Goal: Information Seeking & Learning: Compare options

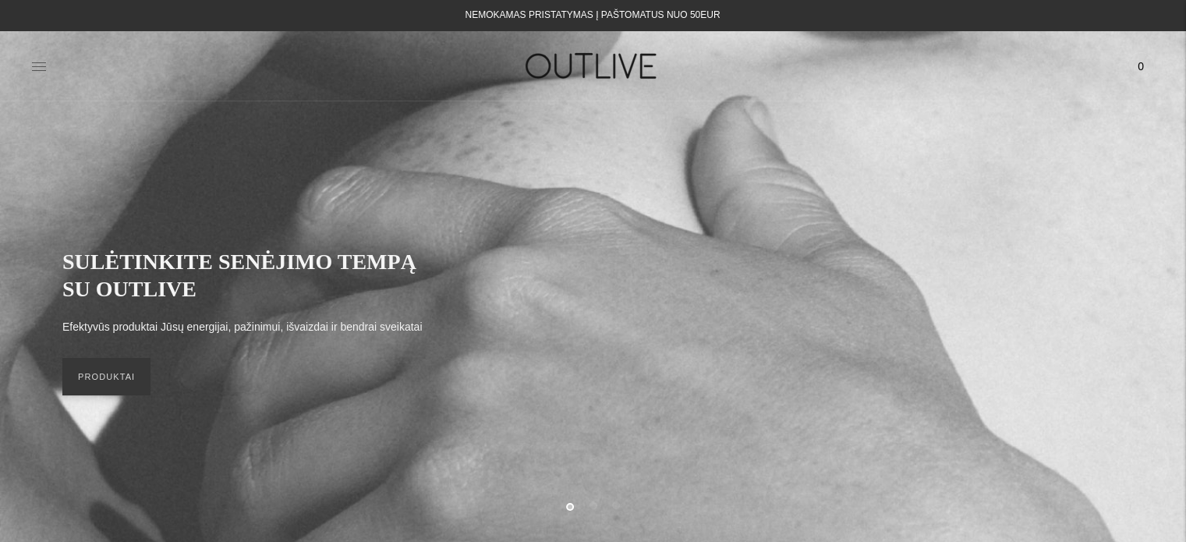
click at [41, 63] on icon at bounding box center [39, 67] width 16 height 16
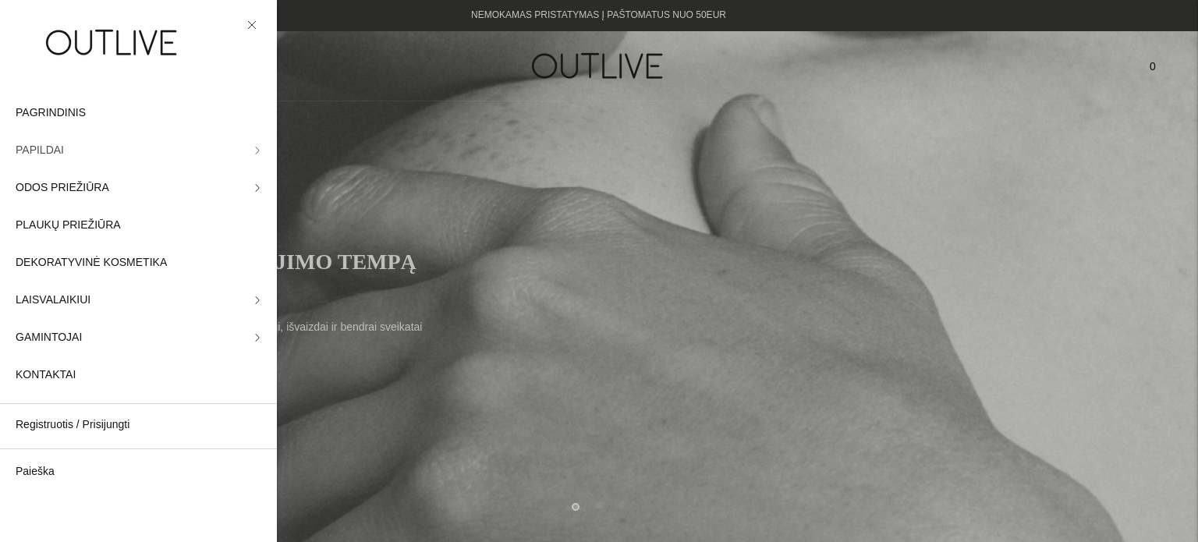
click at [256, 147] on icon at bounding box center [257, 150] width 3 height 7
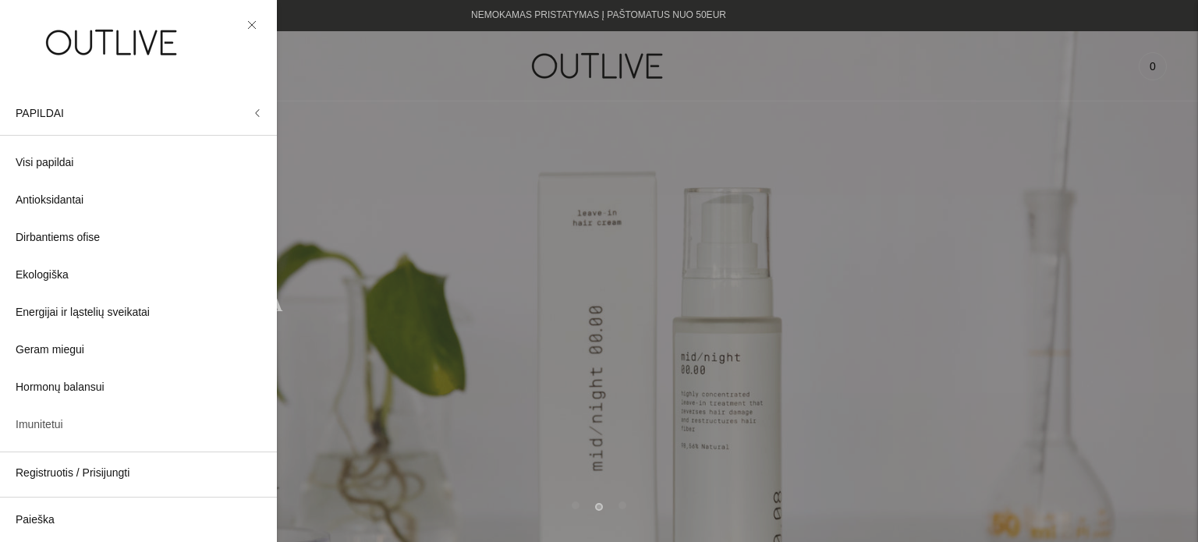
click at [52, 425] on span "Imunitetui" at bounding box center [40, 425] width 48 height 19
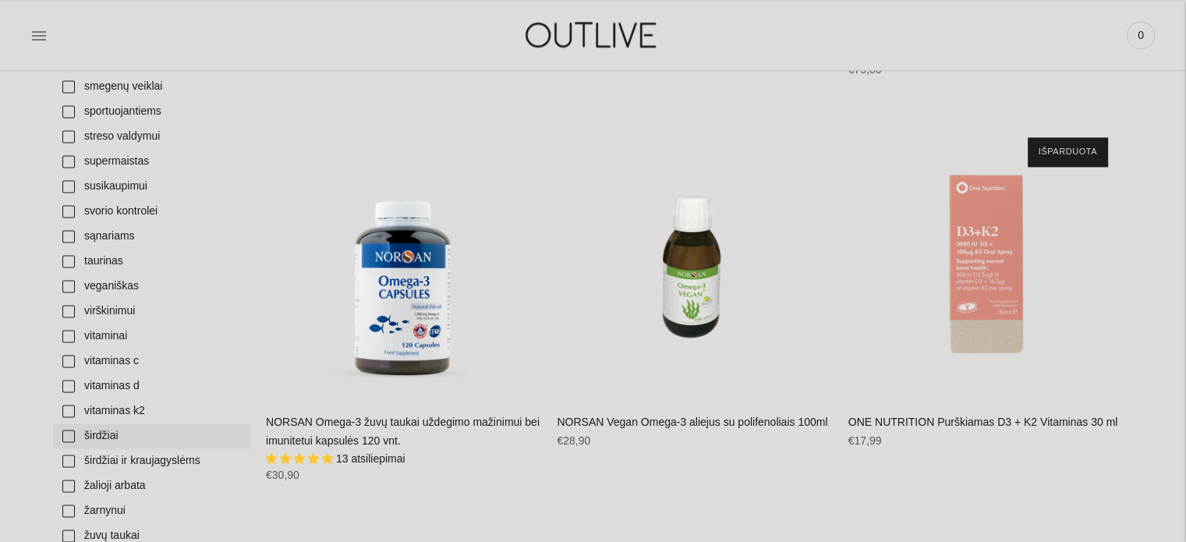
scroll to position [2418, 0]
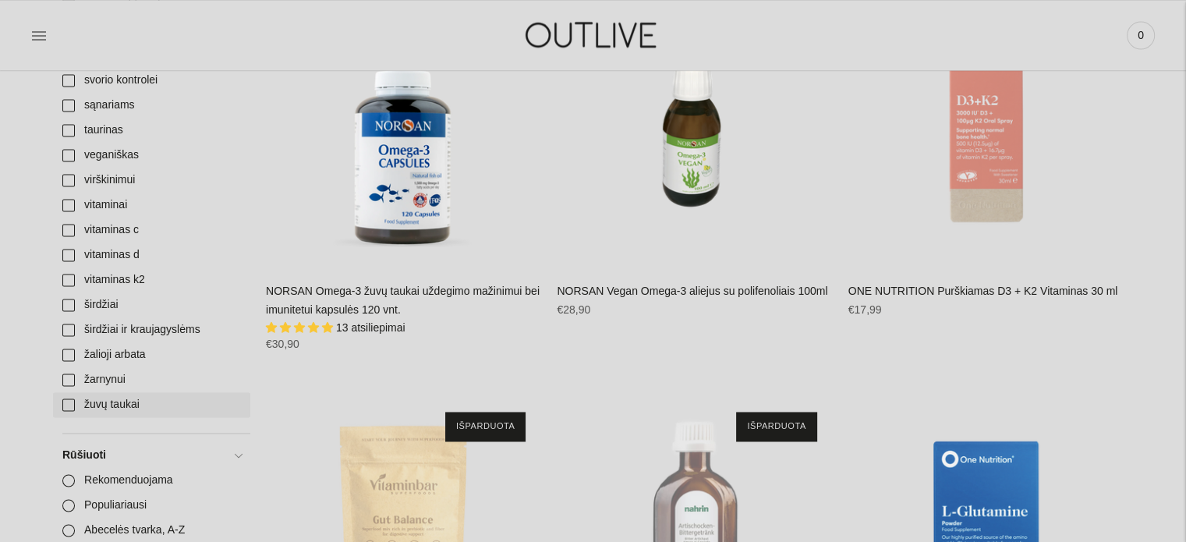
click at [119, 404] on link "žuvų taukai" at bounding box center [151, 404] width 197 height 25
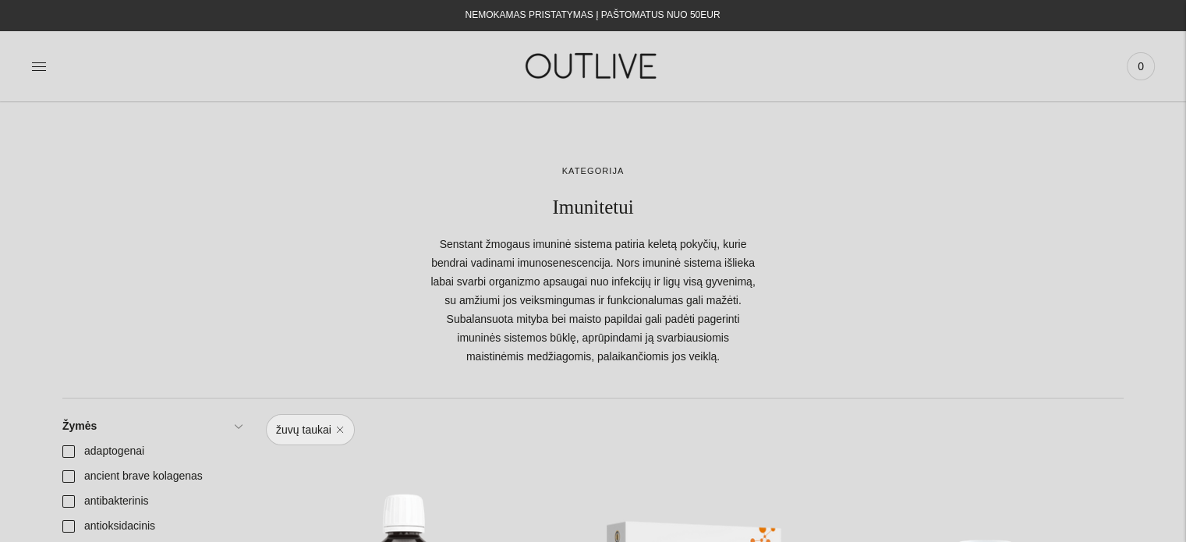
scroll to position [312, 0]
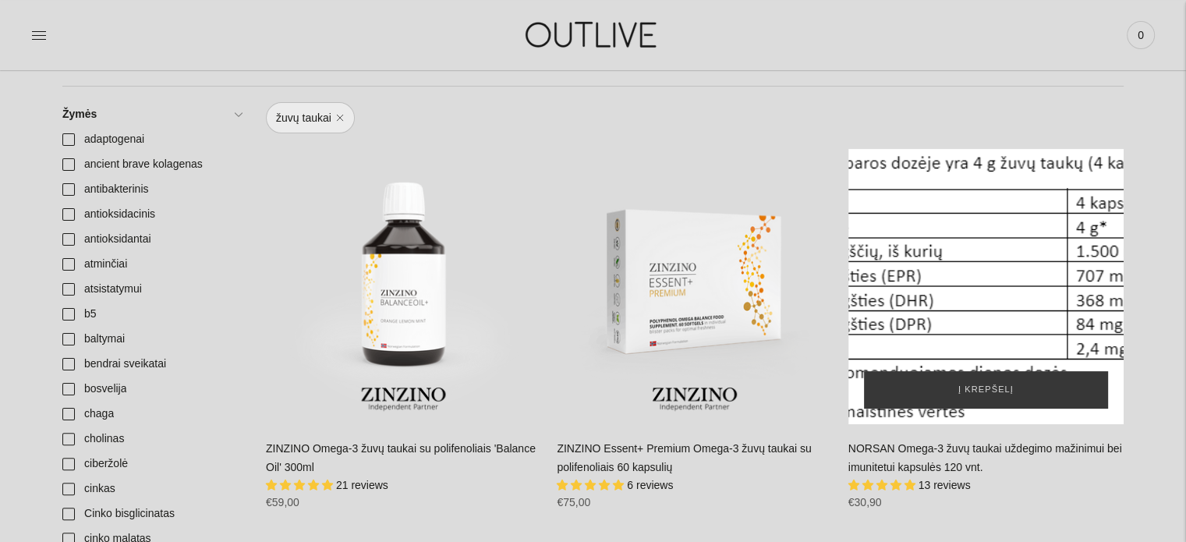
click at [974, 310] on div "NORSAN Omega-3 žuvų taukai uždegimo mažinimui bei imunitetui kapsulės 120 vnt.\a" at bounding box center [986, 286] width 275 height 275
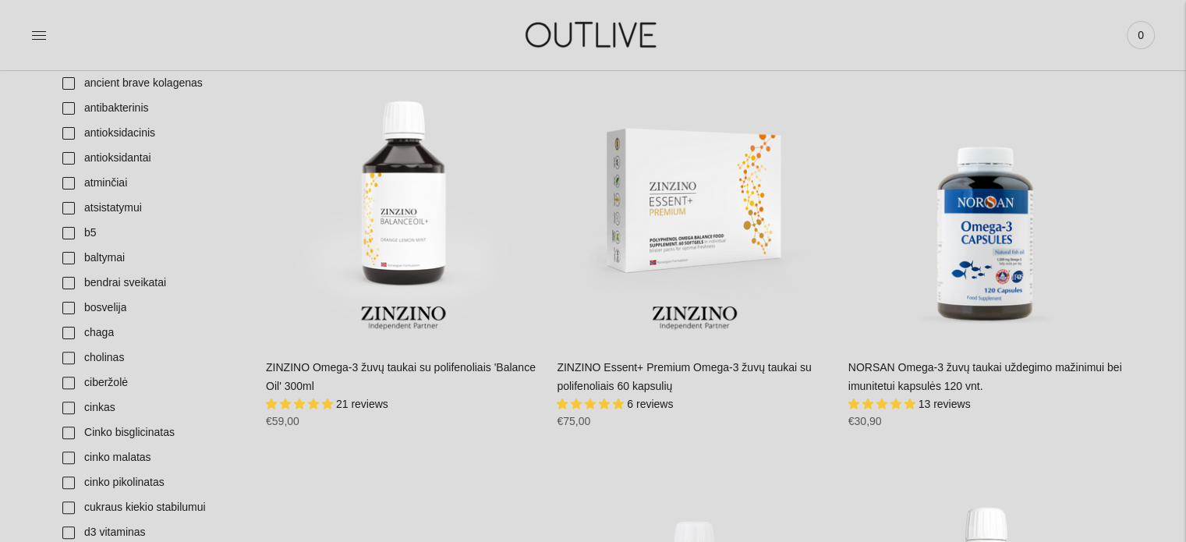
scroll to position [390, 0]
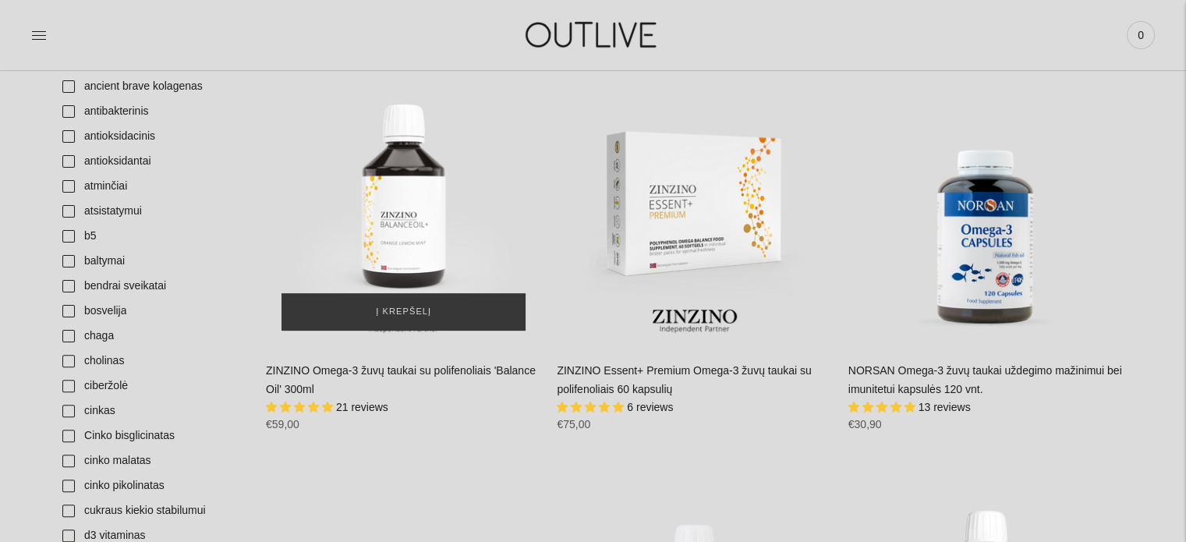
click at [403, 191] on img "ZINZINO Omega-3 žuvų taukai su polifenoliais 'Balance Oil' 300ml\a" at bounding box center [403, 208] width 275 height 275
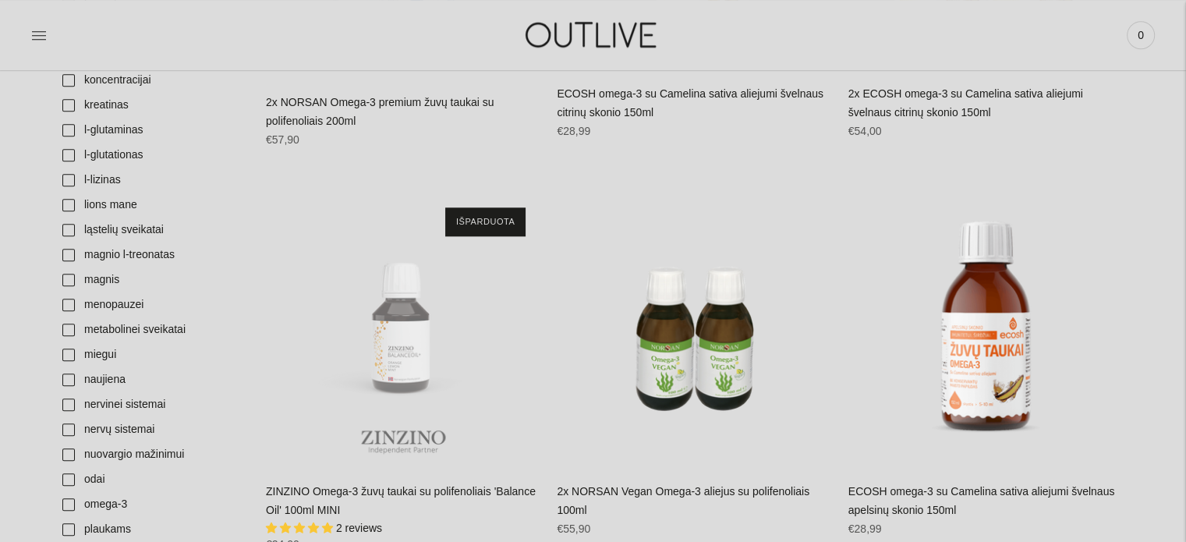
scroll to position [1560, 0]
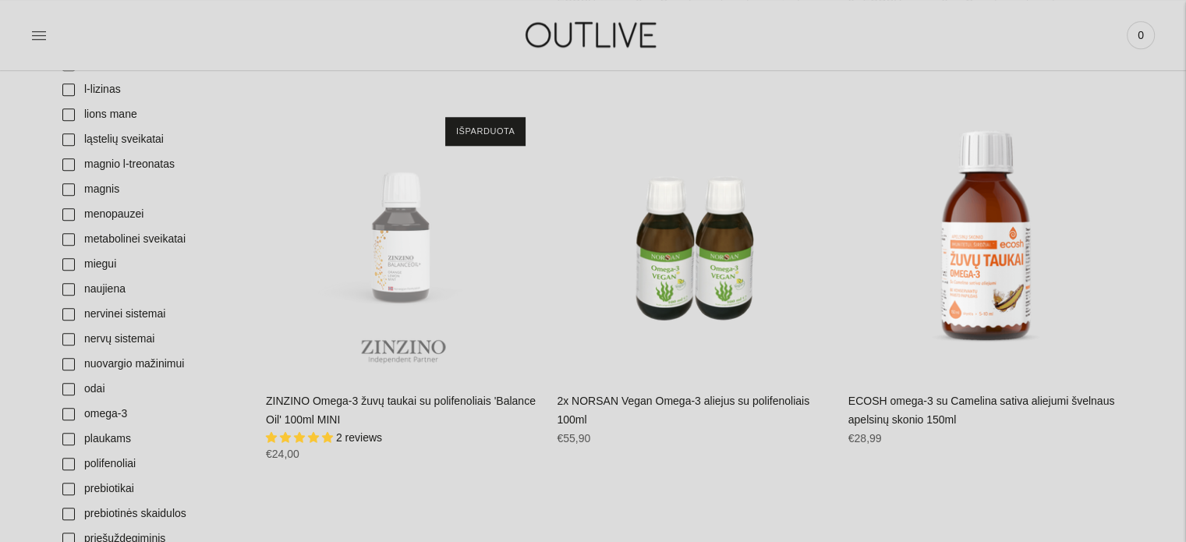
click at [388, 265] on img "ZINZINO Omega-3 žuvų taukai su polifenoliais 'Balance Oil' 100ml MINI\a" at bounding box center [403, 238] width 275 height 275
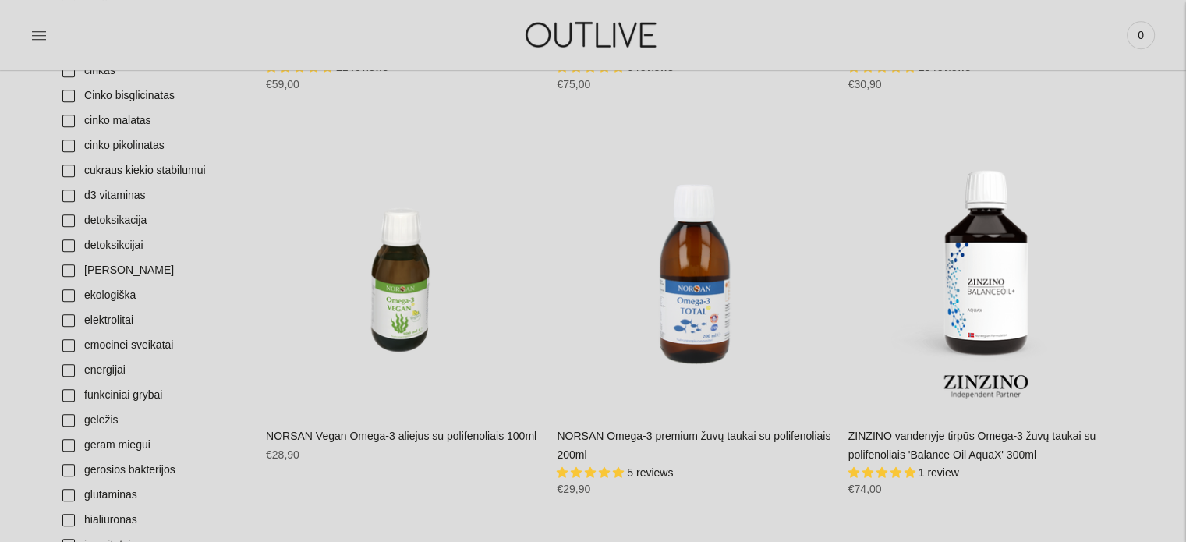
scroll to position [702, 0]
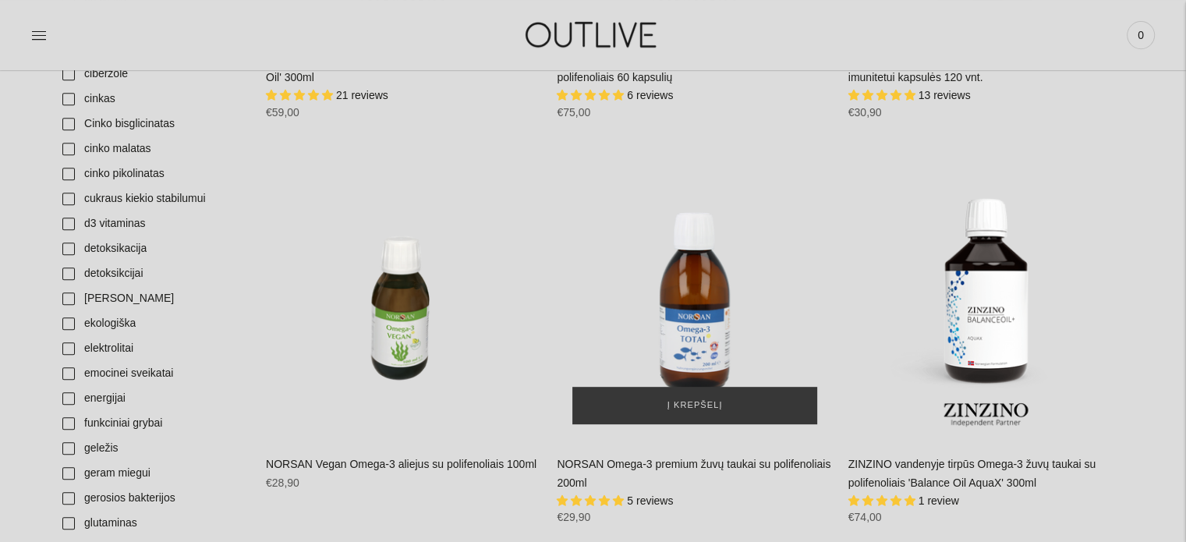
click at [677, 308] on img "NORSAN Omega-3 premium žuvų taukai su polifenoliais 200ml\a" at bounding box center [694, 302] width 275 height 275
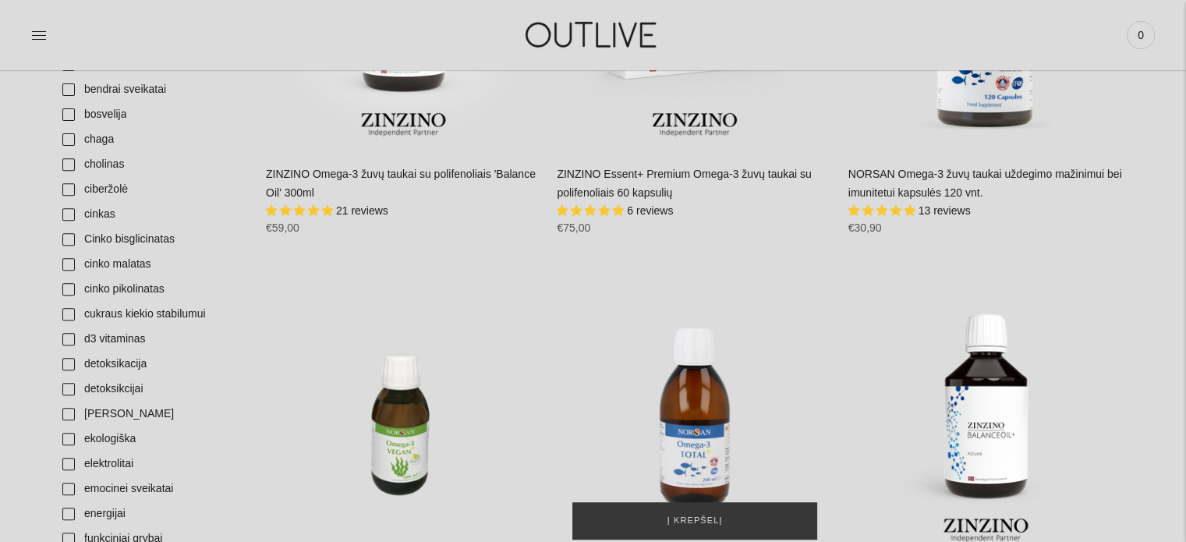
scroll to position [312, 0]
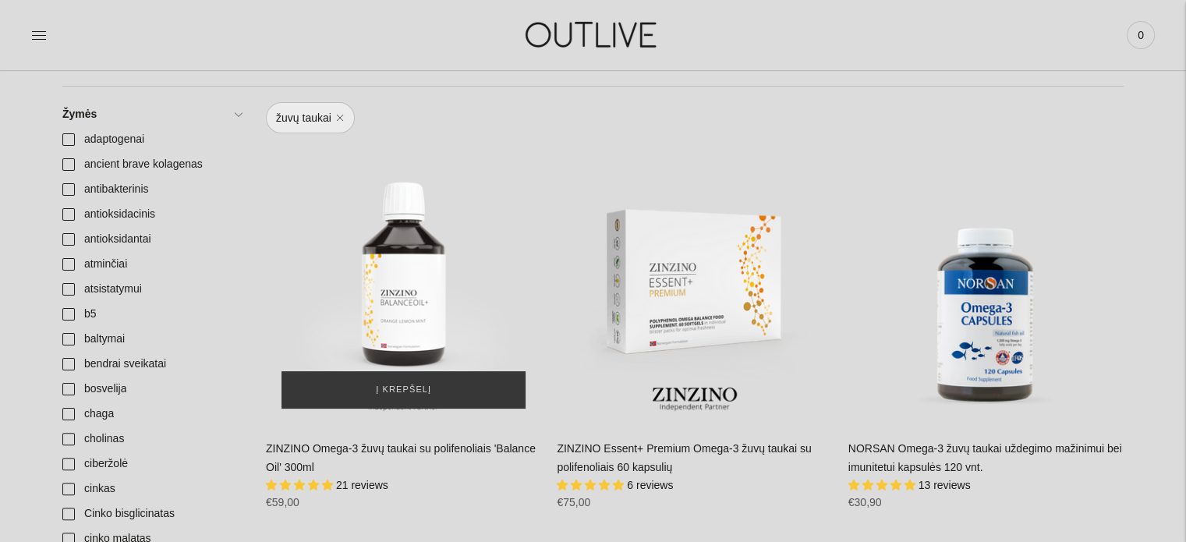
click at [406, 286] on img "ZINZINO Omega-3 žuvų taukai su polifenoliais 'Balance Oil' 300ml\a" at bounding box center [403, 286] width 275 height 275
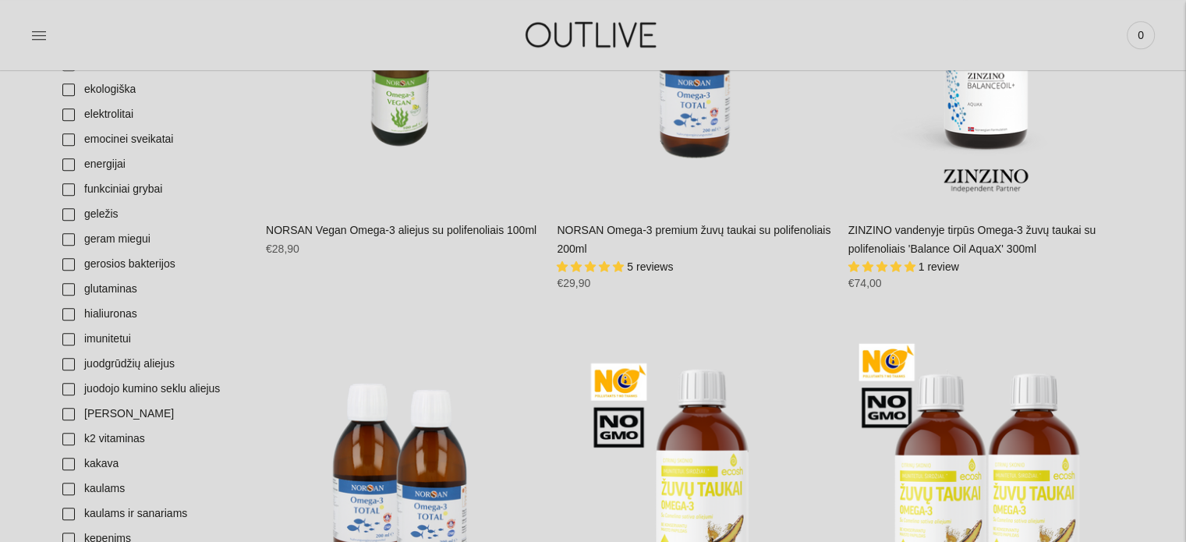
scroll to position [858, 0]
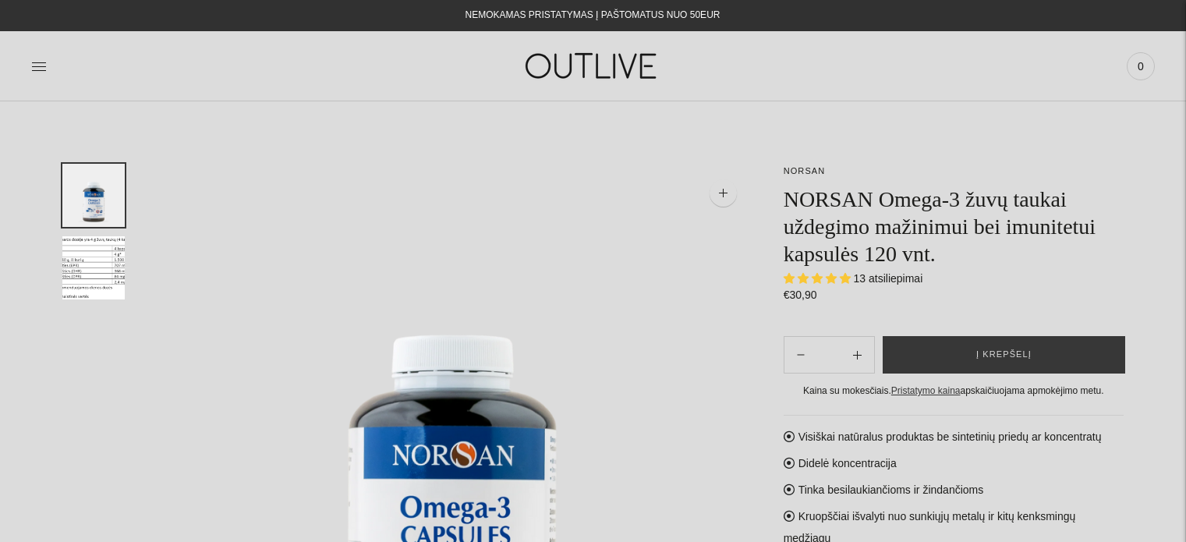
select select "**********"
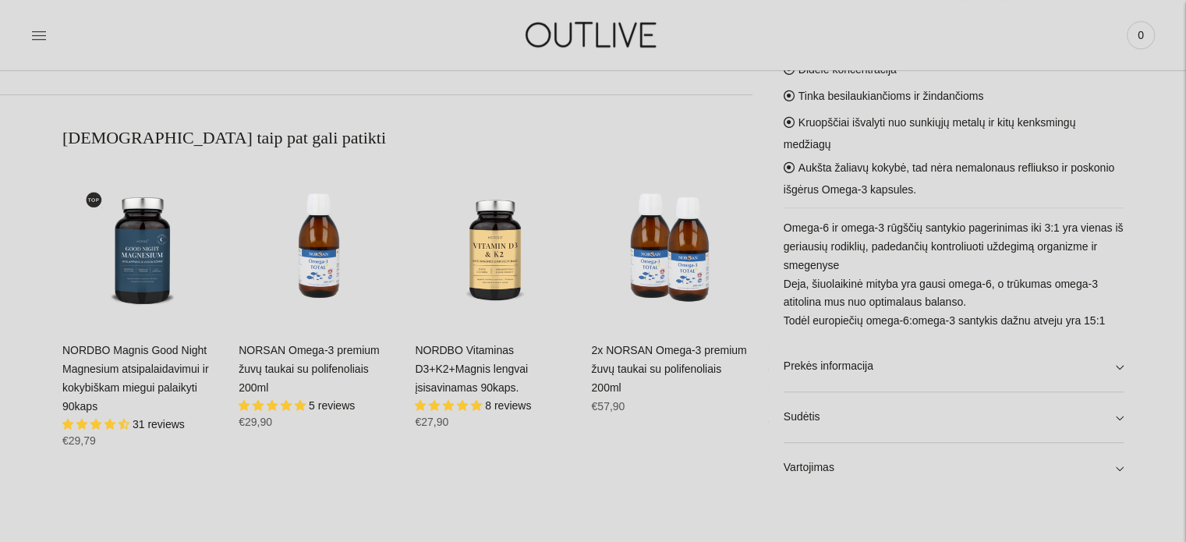
scroll to position [1014, 0]
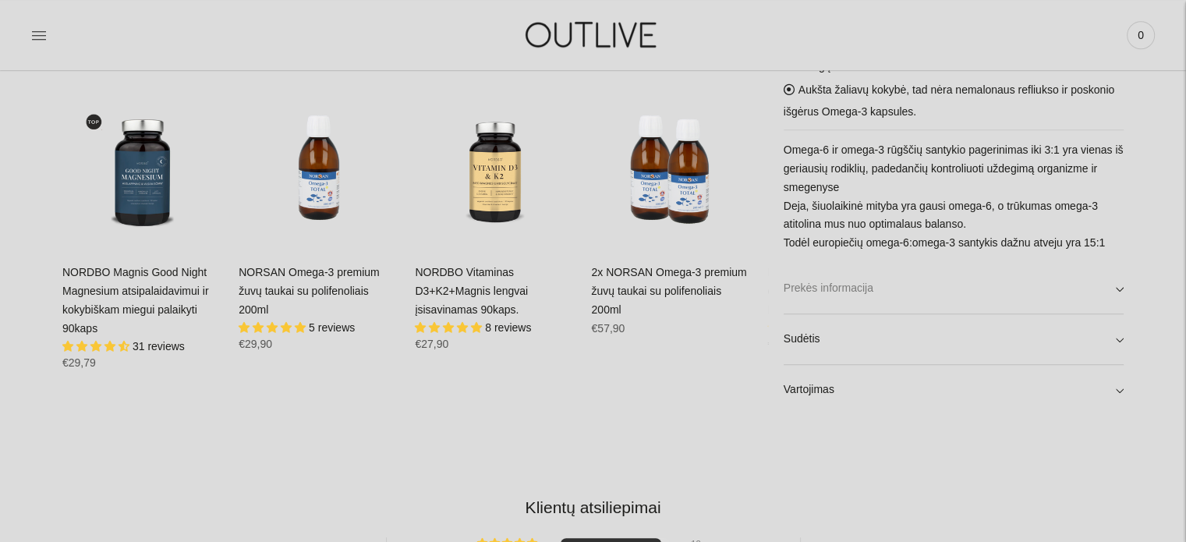
click at [1117, 289] on link "Prekės informacija" at bounding box center [954, 289] width 340 height 50
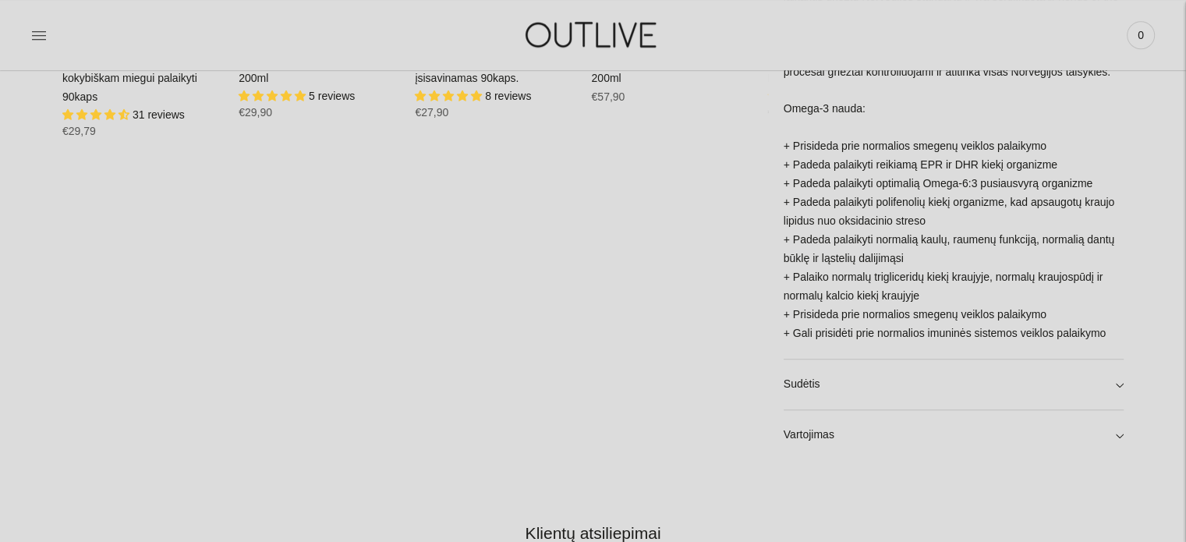
scroll to position [1248, 0]
click at [1117, 364] on link "Sudėtis" at bounding box center [954, 382] width 340 height 50
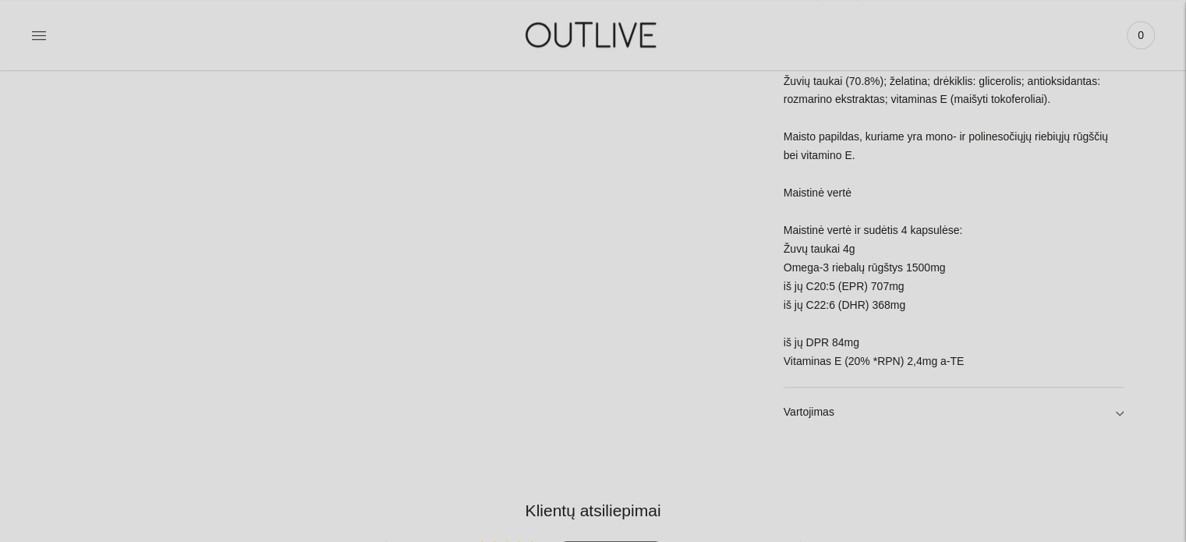
scroll to position [1716, 0]
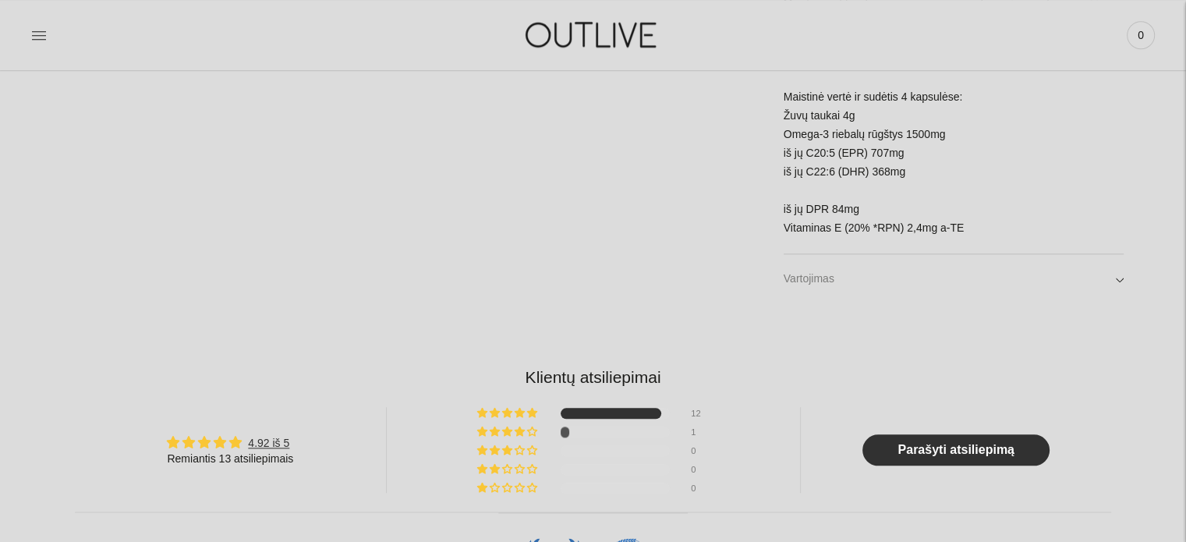
click at [1117, 261] on link "Vartojimas" at bounding box center [954, 279] width 340 height 50
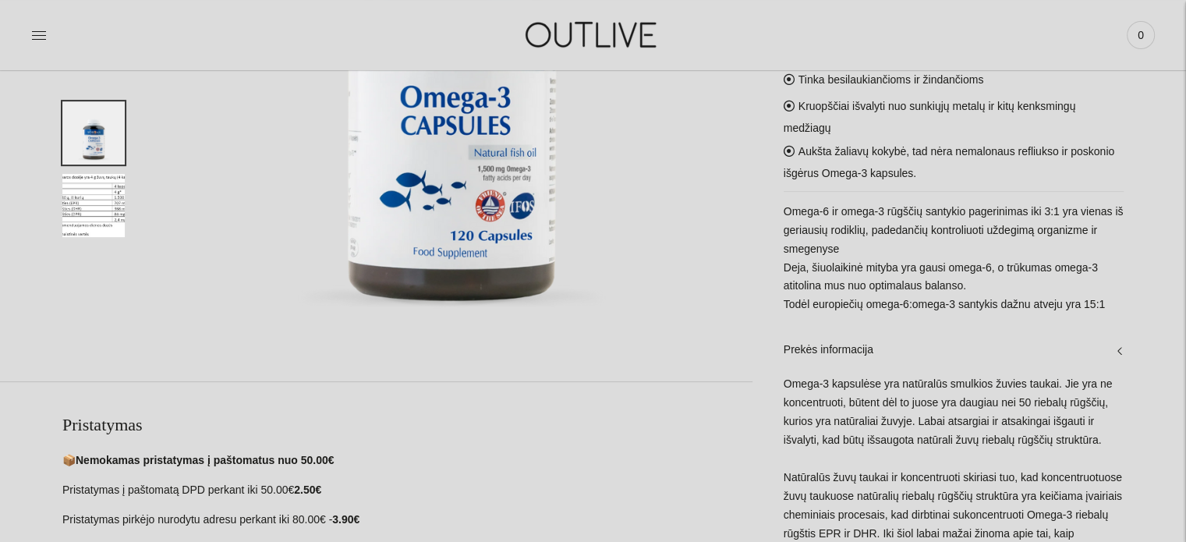
scroll to position [234, 0]
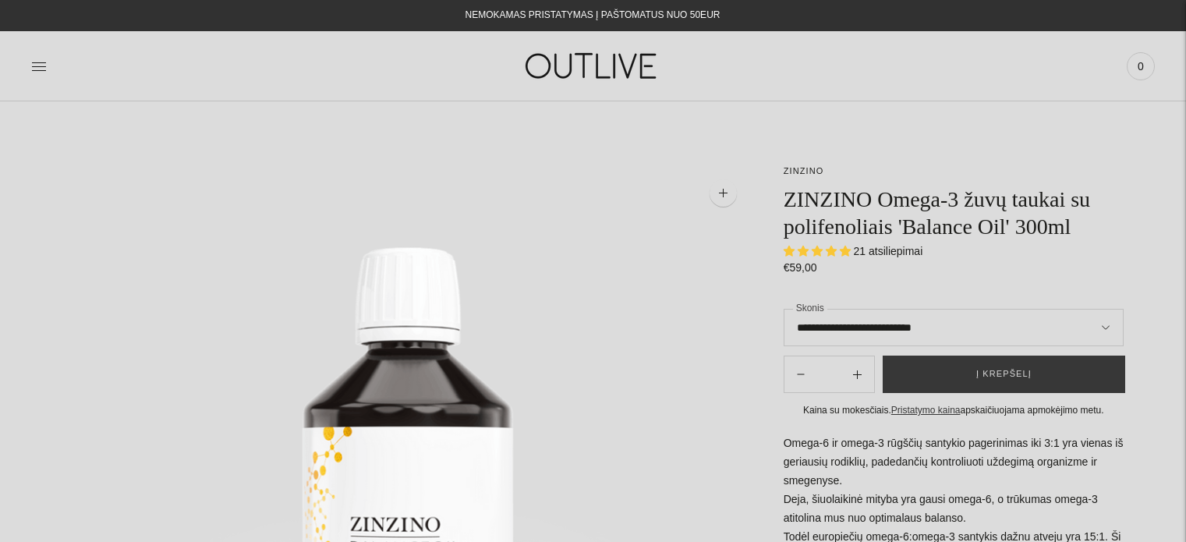
select select "**********"
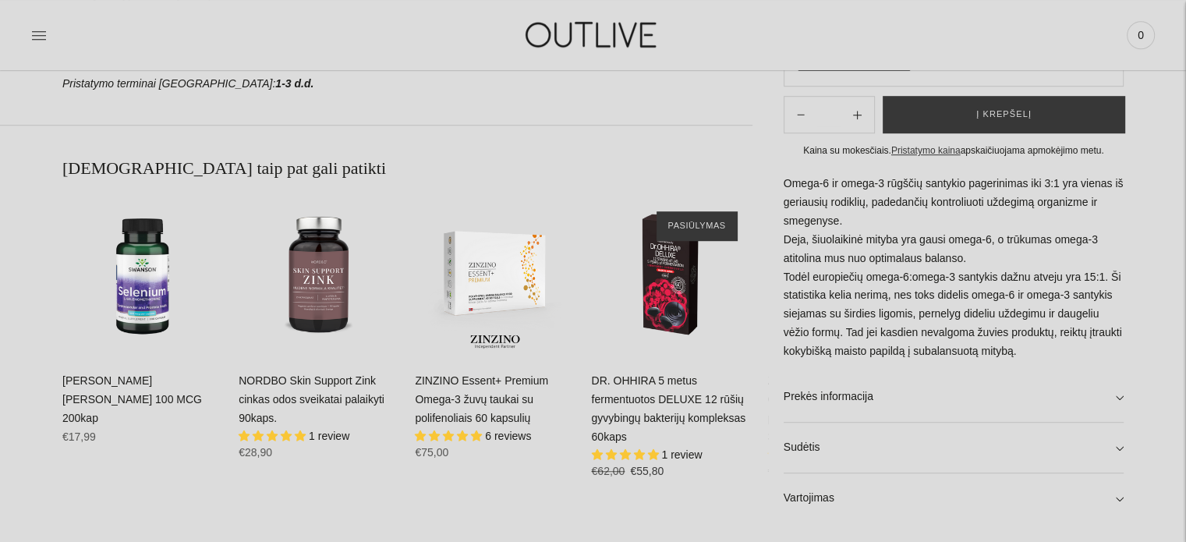
scroll to position [936, 0]
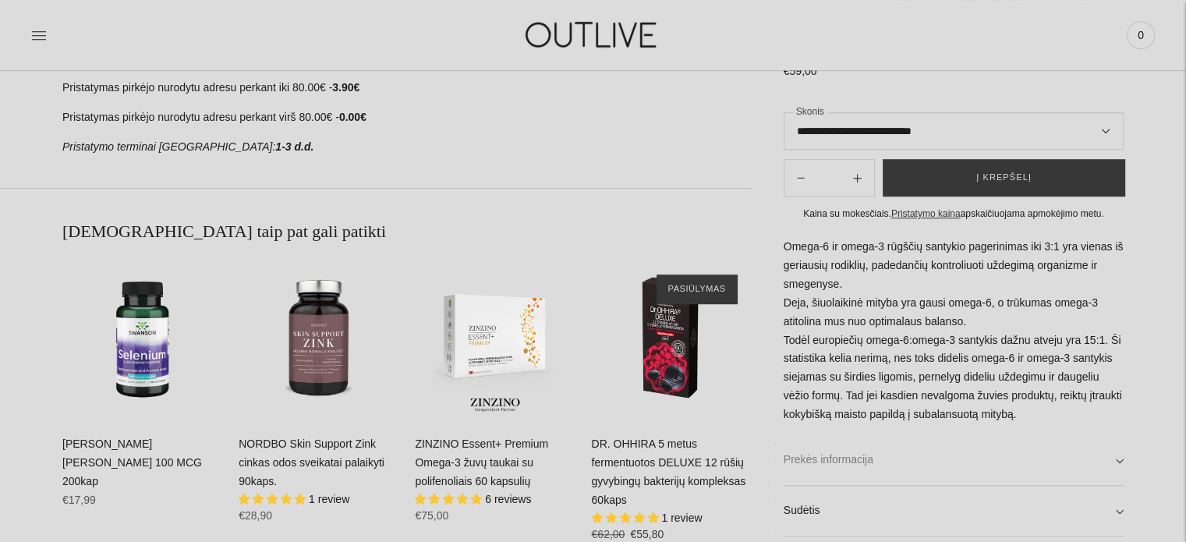
click at [1122, 457] on link "Prekės informacija" at bounding box center [954, 460] width 340 height 50
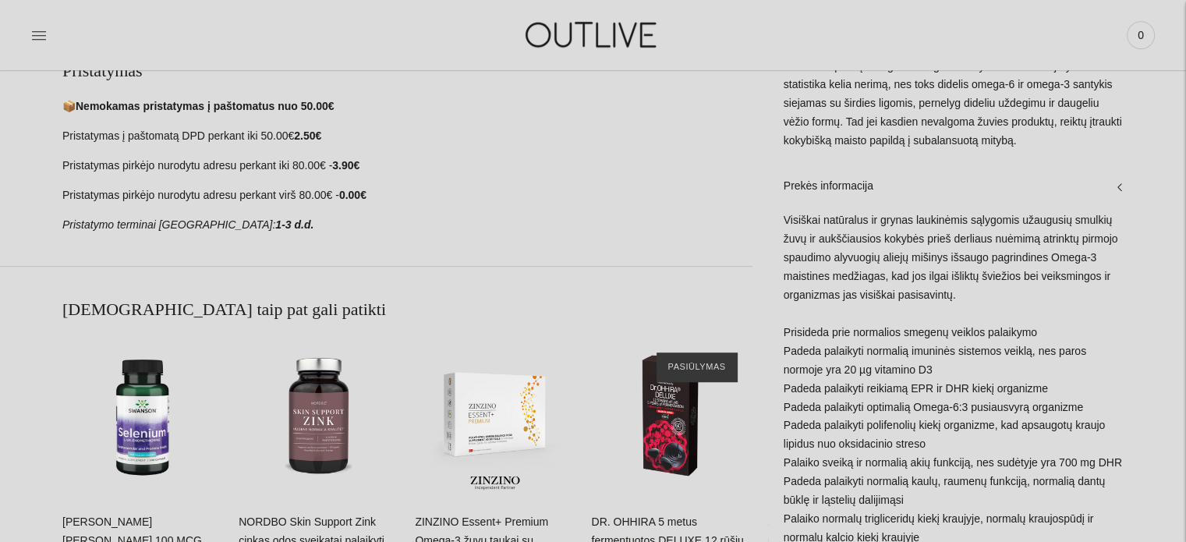
scroll to position [1326, 0]
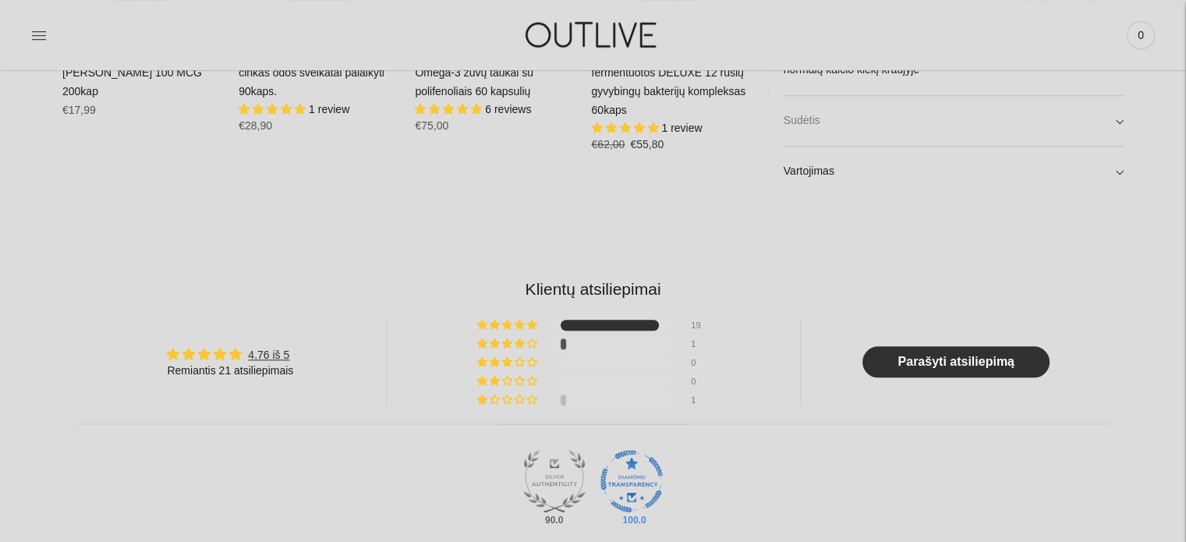
click at [1117, 124] on link "Sudėtis" at bounding box center [954, 121] width 340 height 50
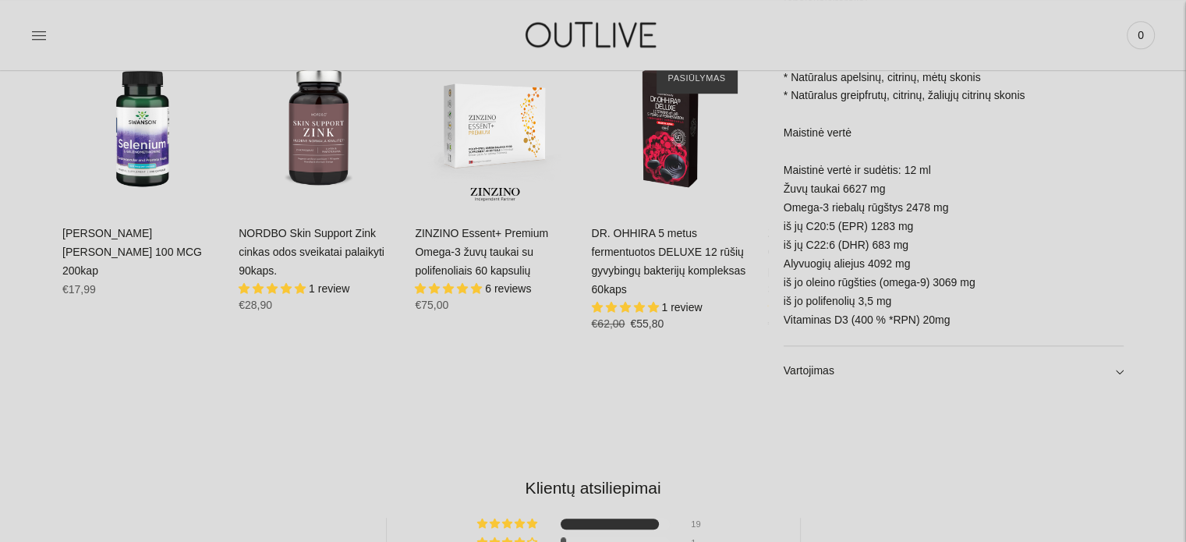
scroll to position [1248, 0]
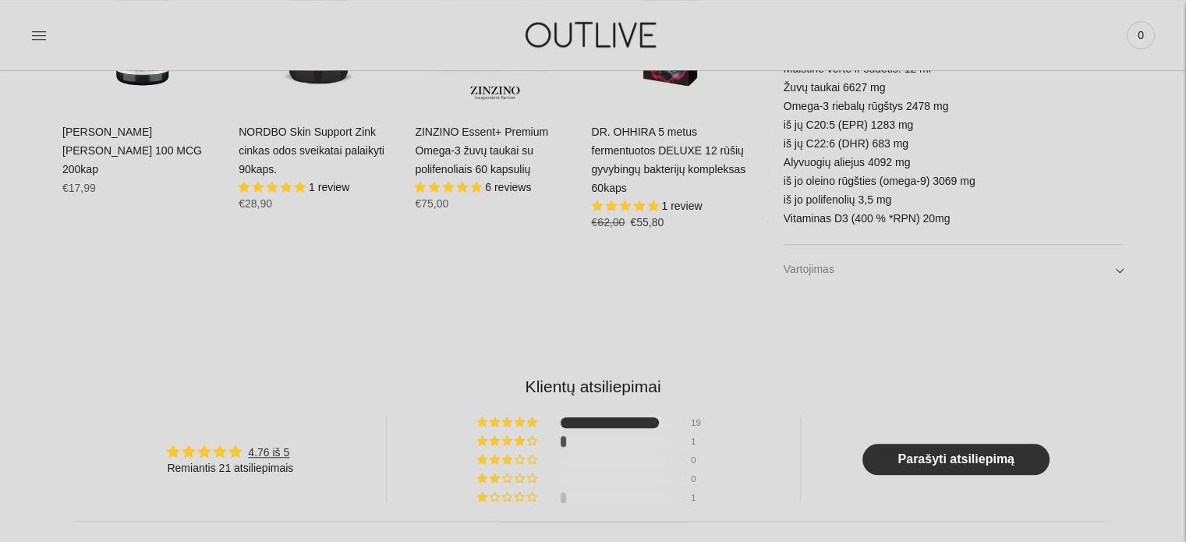
click at [1121, 269] on link "Vartojimas" at bounding box center [954, 270] width 340 height 50
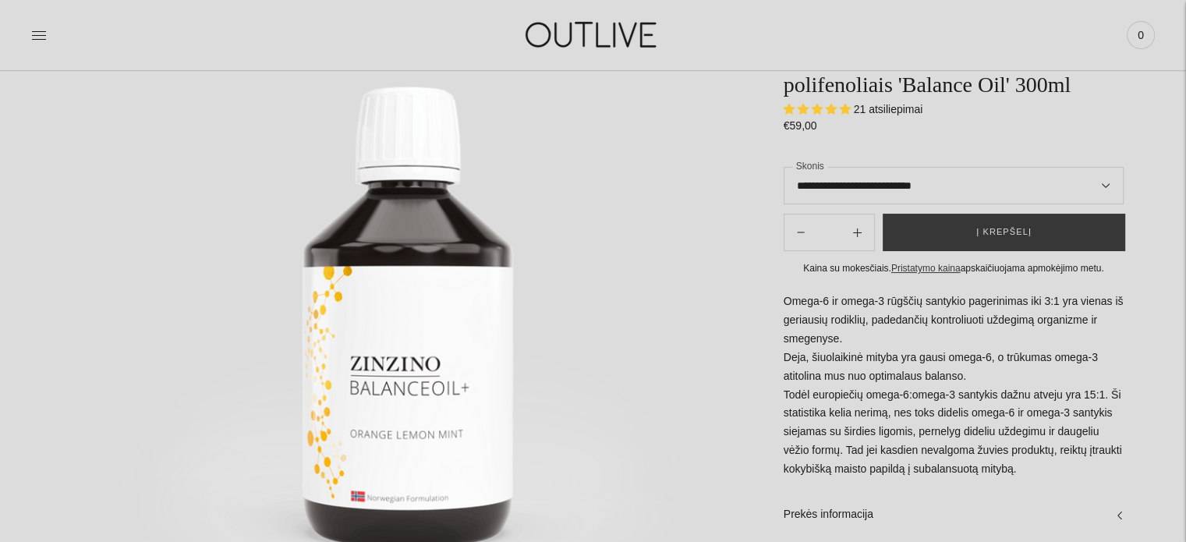
scroll to position [156, 0]
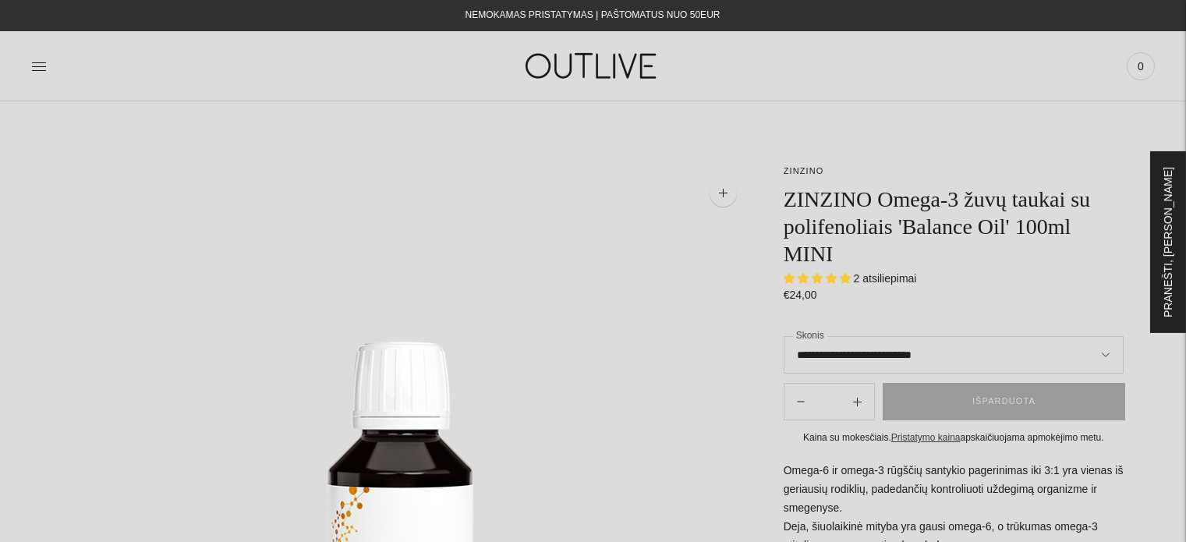
select select "**********"
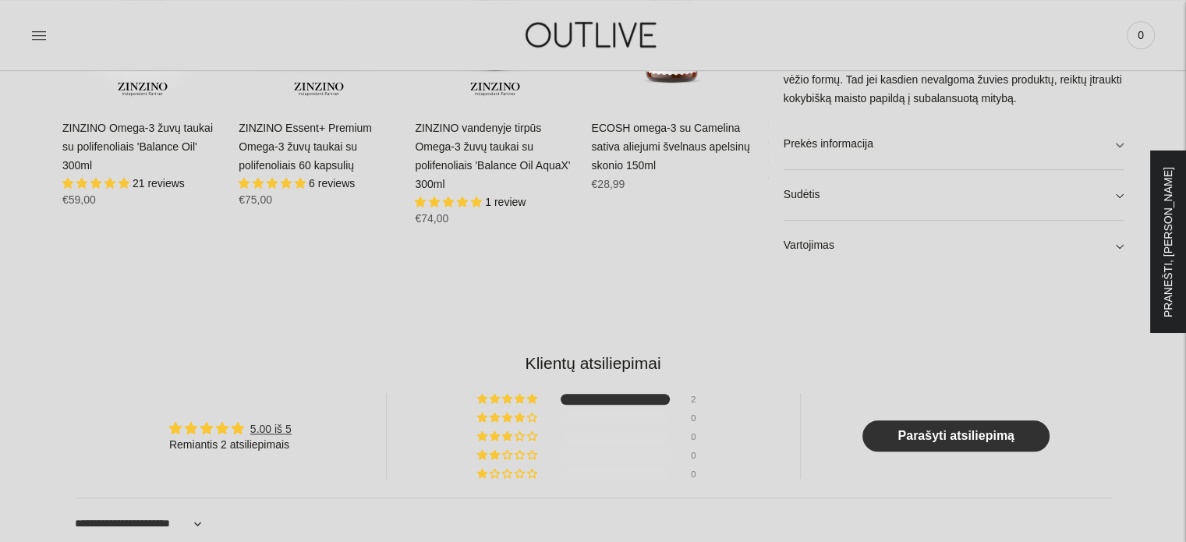
scroll to position [1248, 0]
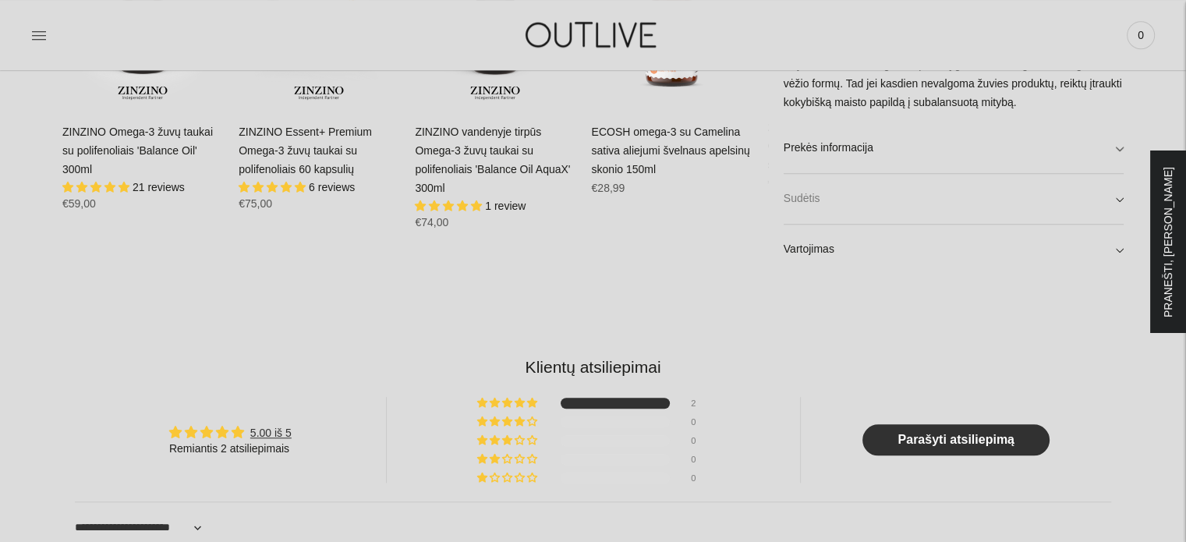
click at [1122, 199] on link "Sudėtis" at bounding box center [954, 199] width 340 height 50
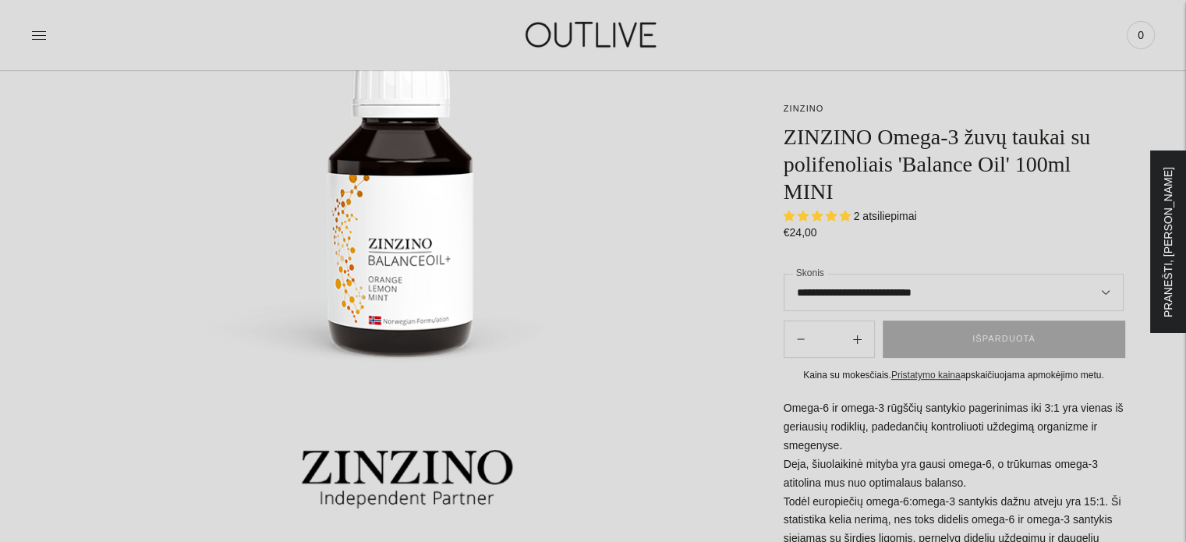
scroll to position [0, 0]
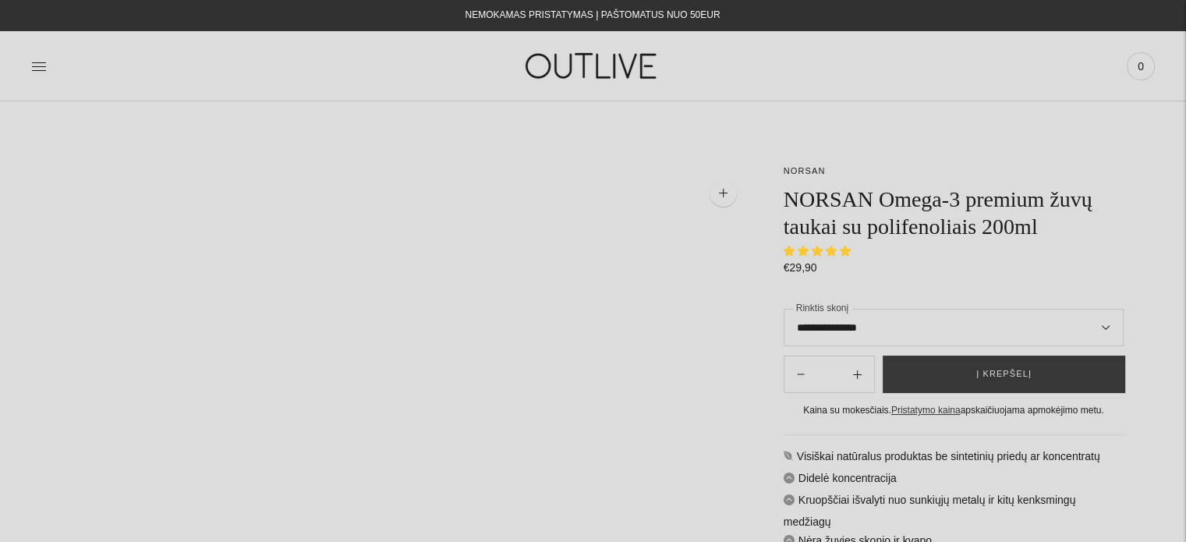
select select "**********"
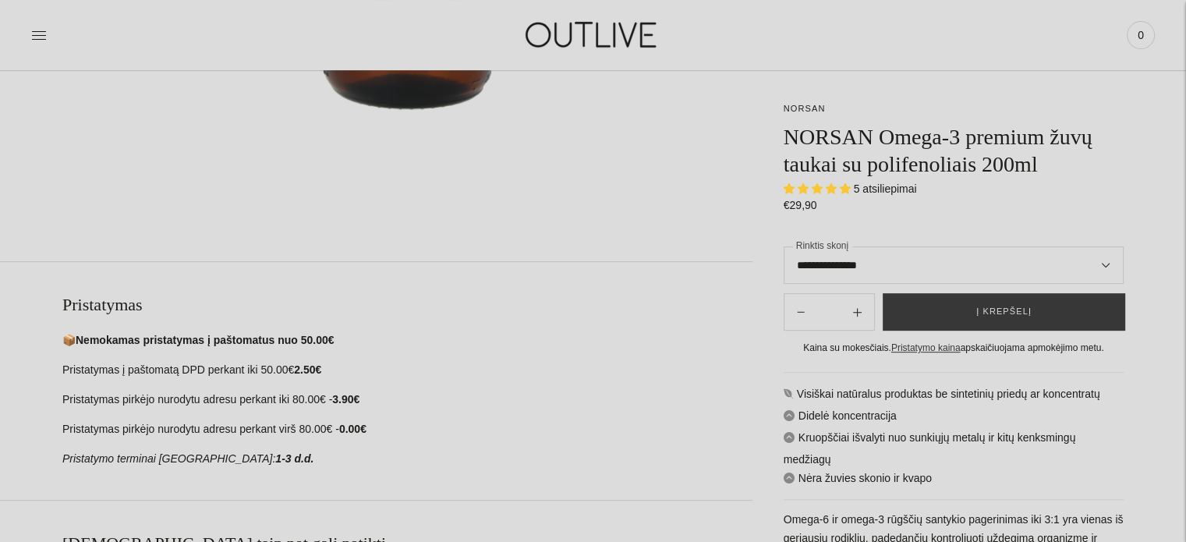
scroll to position [1170, 0]
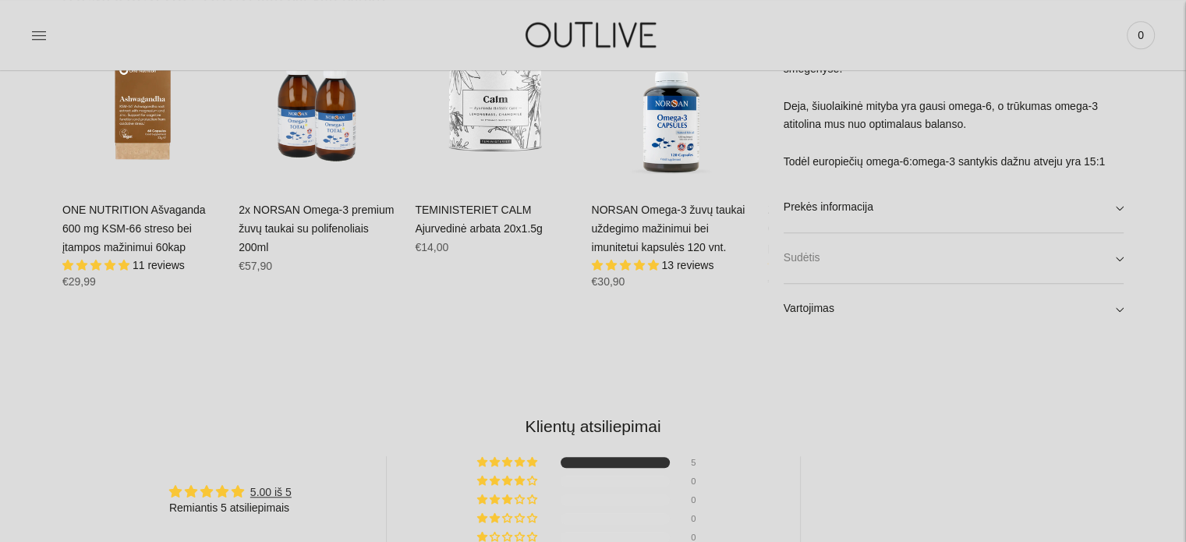
click at [1117, 258] on link "Sudėtis" at bounding box center [954, 258] width 340 height 50
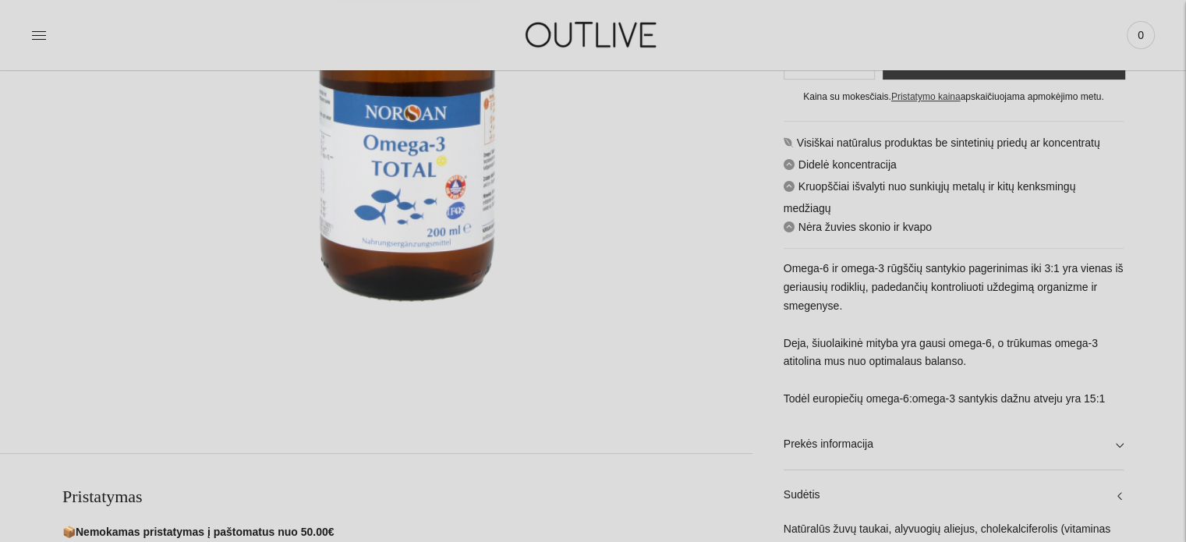
scroll to position [468, 0]
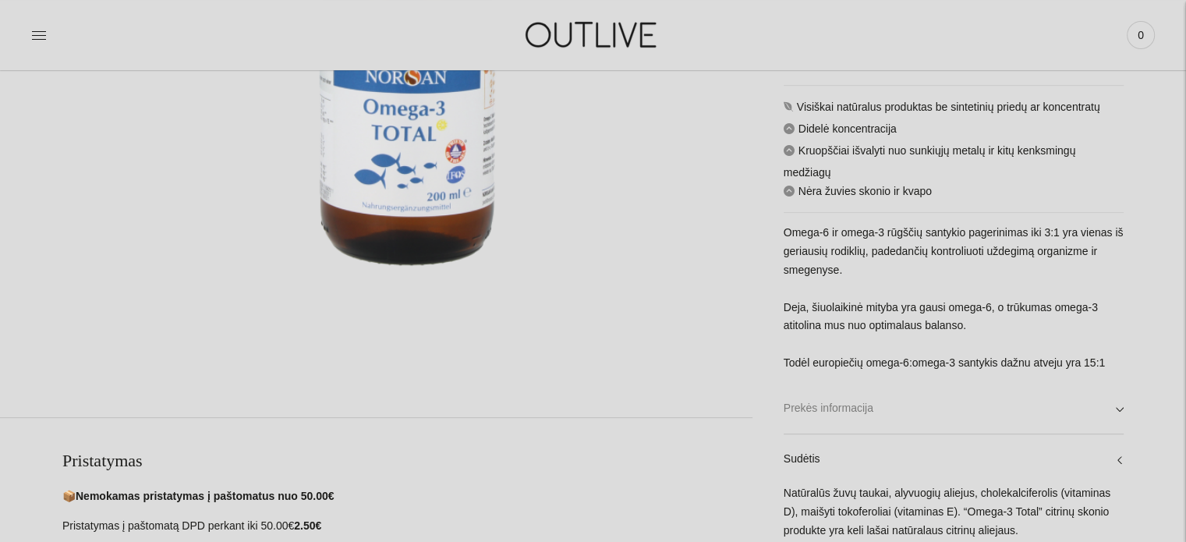
click at [1123, 412] on link "Prekės informacija" at bounding box center [954, 409] width 340 height 50
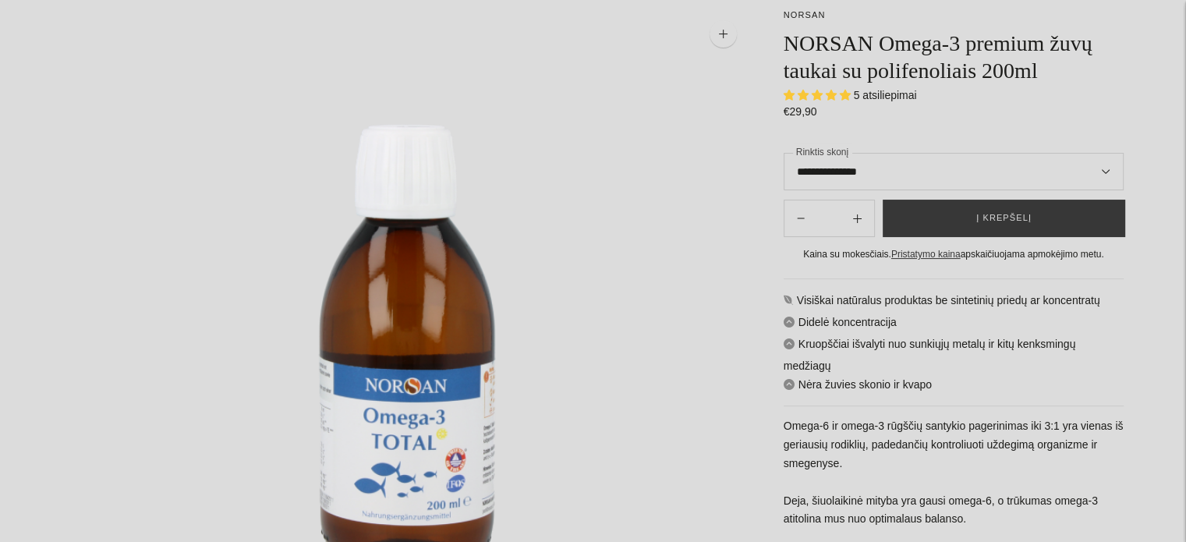
scroll to position [0, 0]
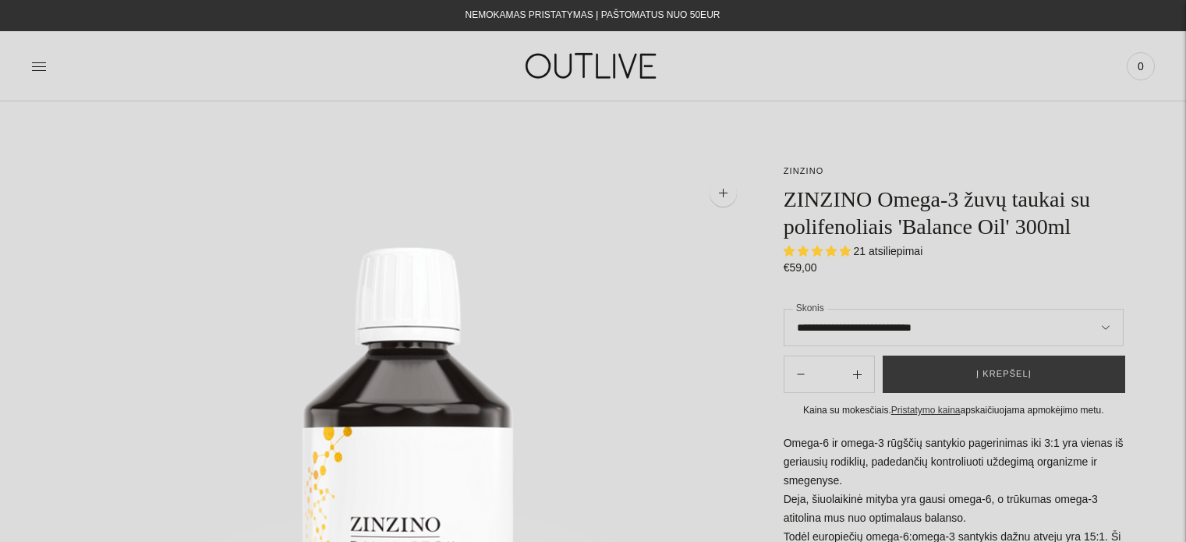
select select "**********"
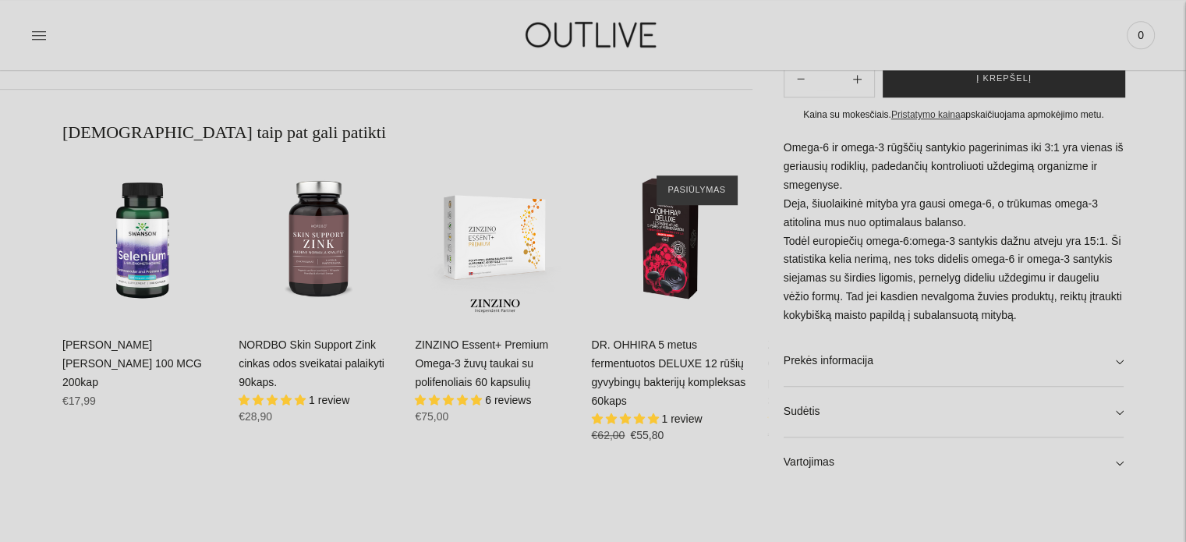
scroll to position [1170, 0]
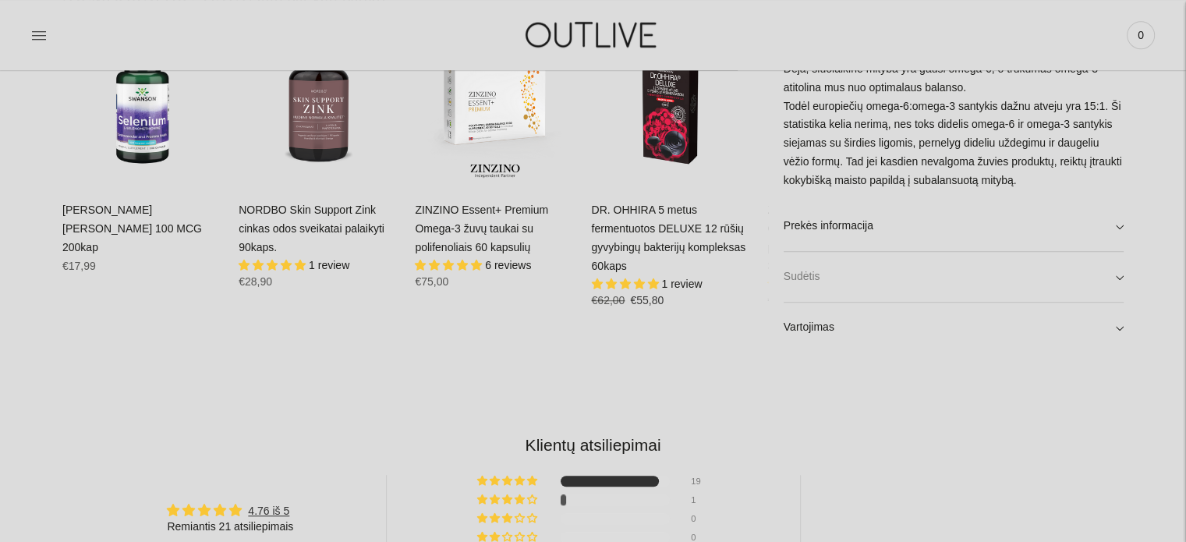
click at [1118, 280] on link "Sudėtis" at bounding box center [954, 277] width 340 height 50
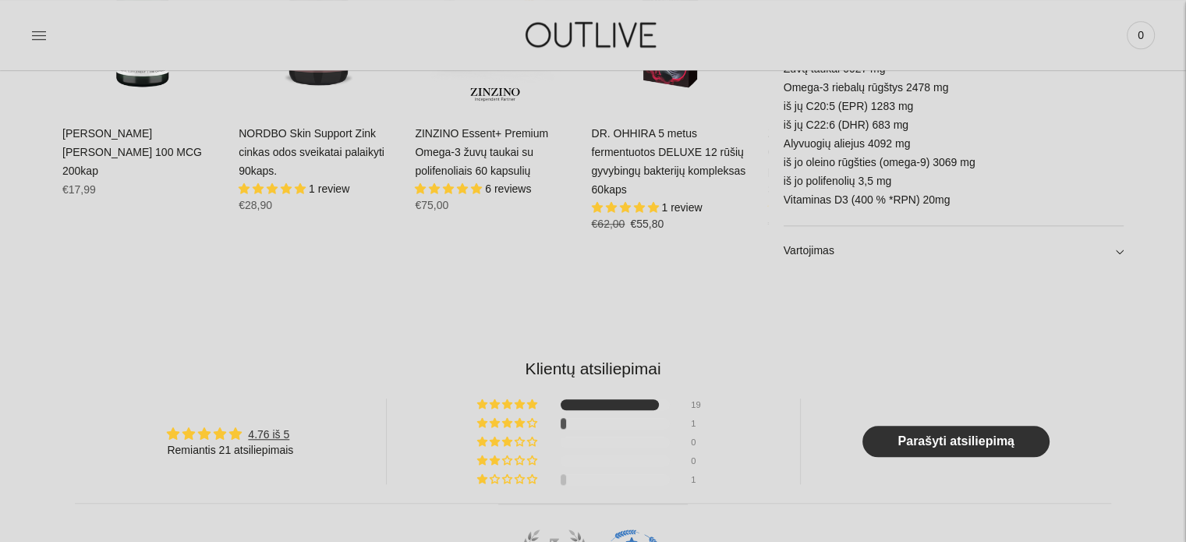
scroll to position [1248, 0]
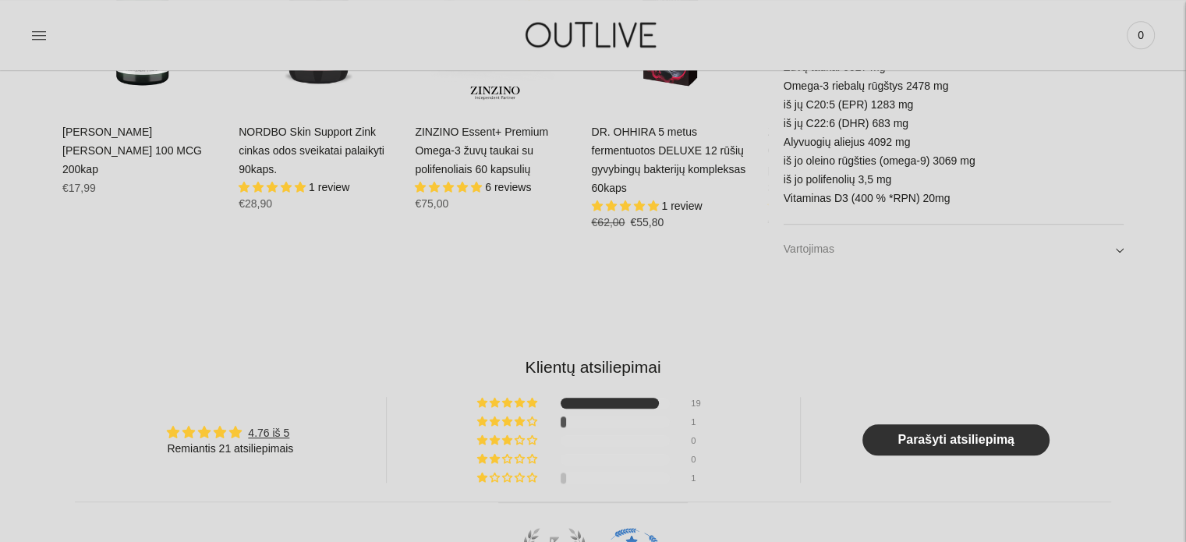
click at [1119, 250] on link "Vartojimas" at bounding box center [954, 250] width 340 height 50
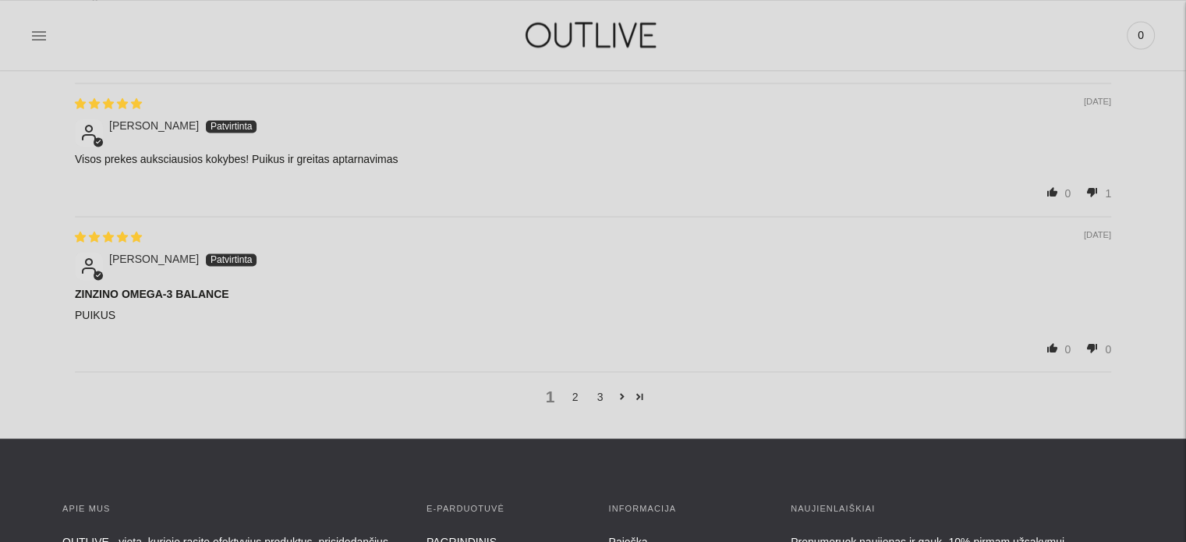
scroll to position [2730, 0]
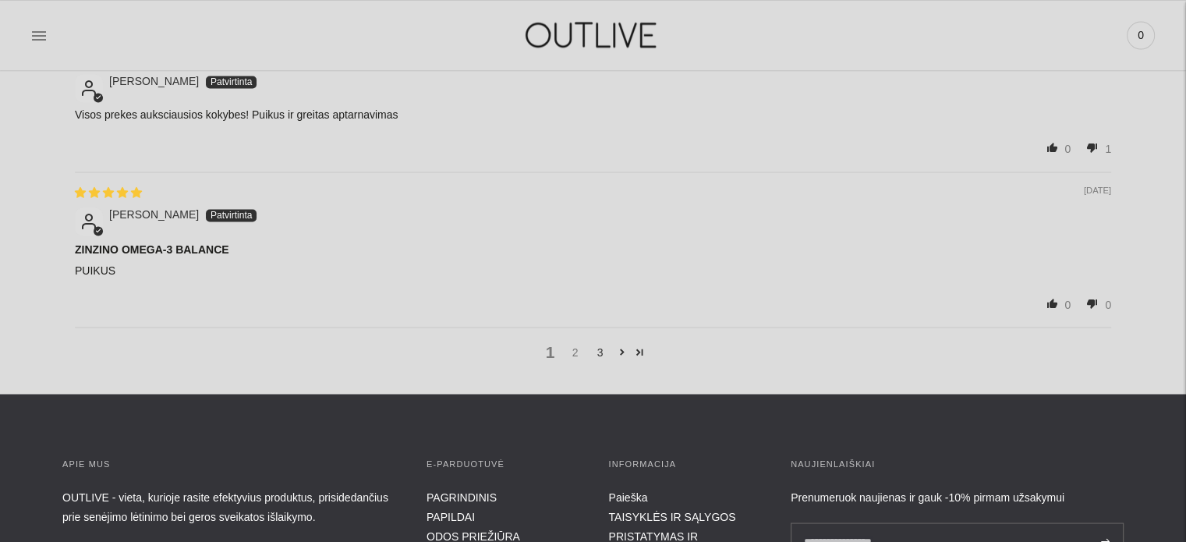
click at [570, 351] on link "2" at bounding box center [575, 351] width 25 height 17
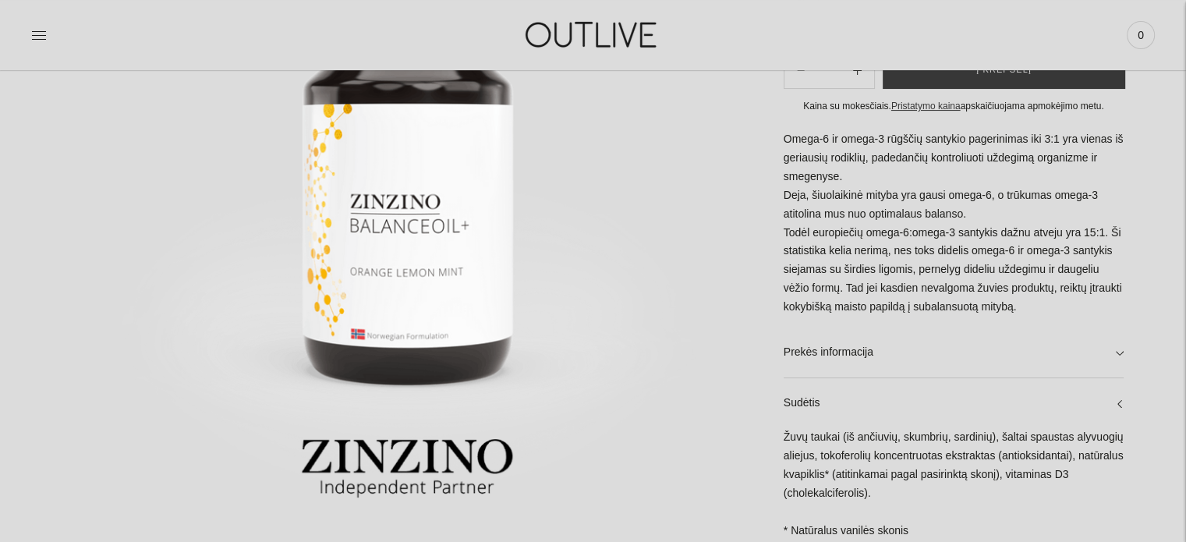
scroll to position [240, 0]
